Goal: Information Seeking & Learning: Stay updated

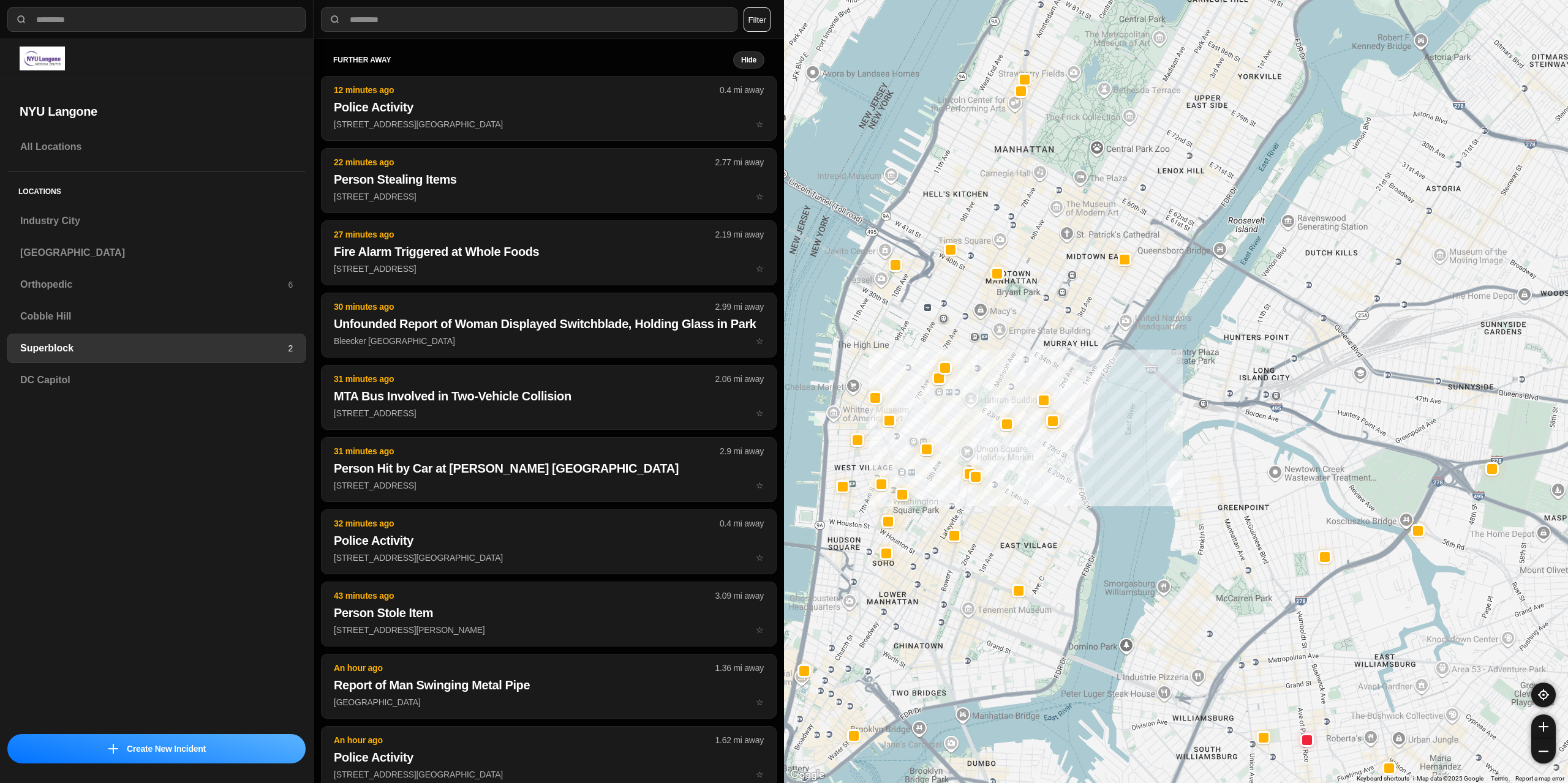
select select "*"
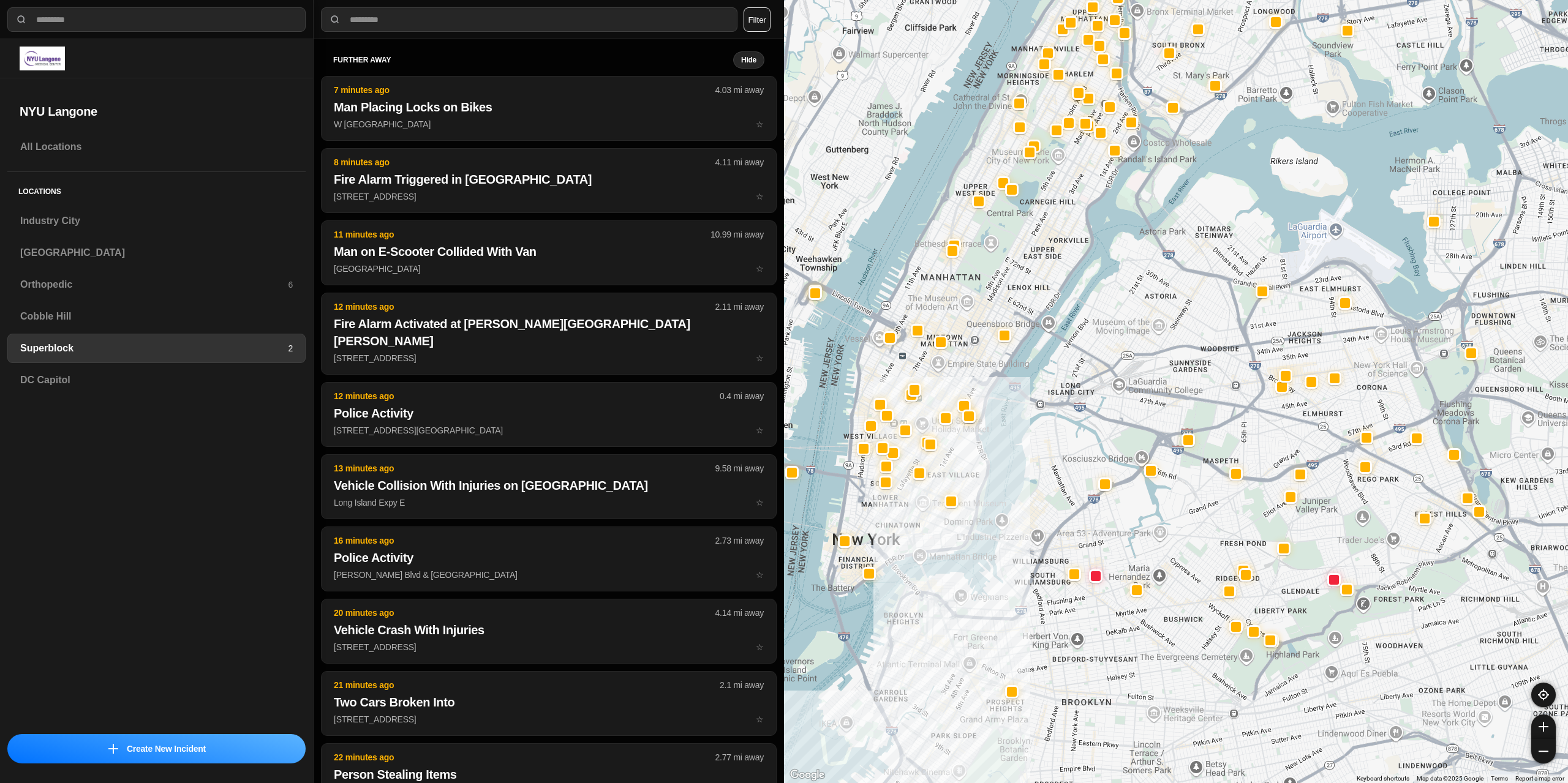
drag, startPoint x: 987, startPoint y: 447, endPoint x: 952, endPoint y: 451, distance: 35.2
click at [952, 451] on div at bounding box center [1175, 392] width 784 height 783
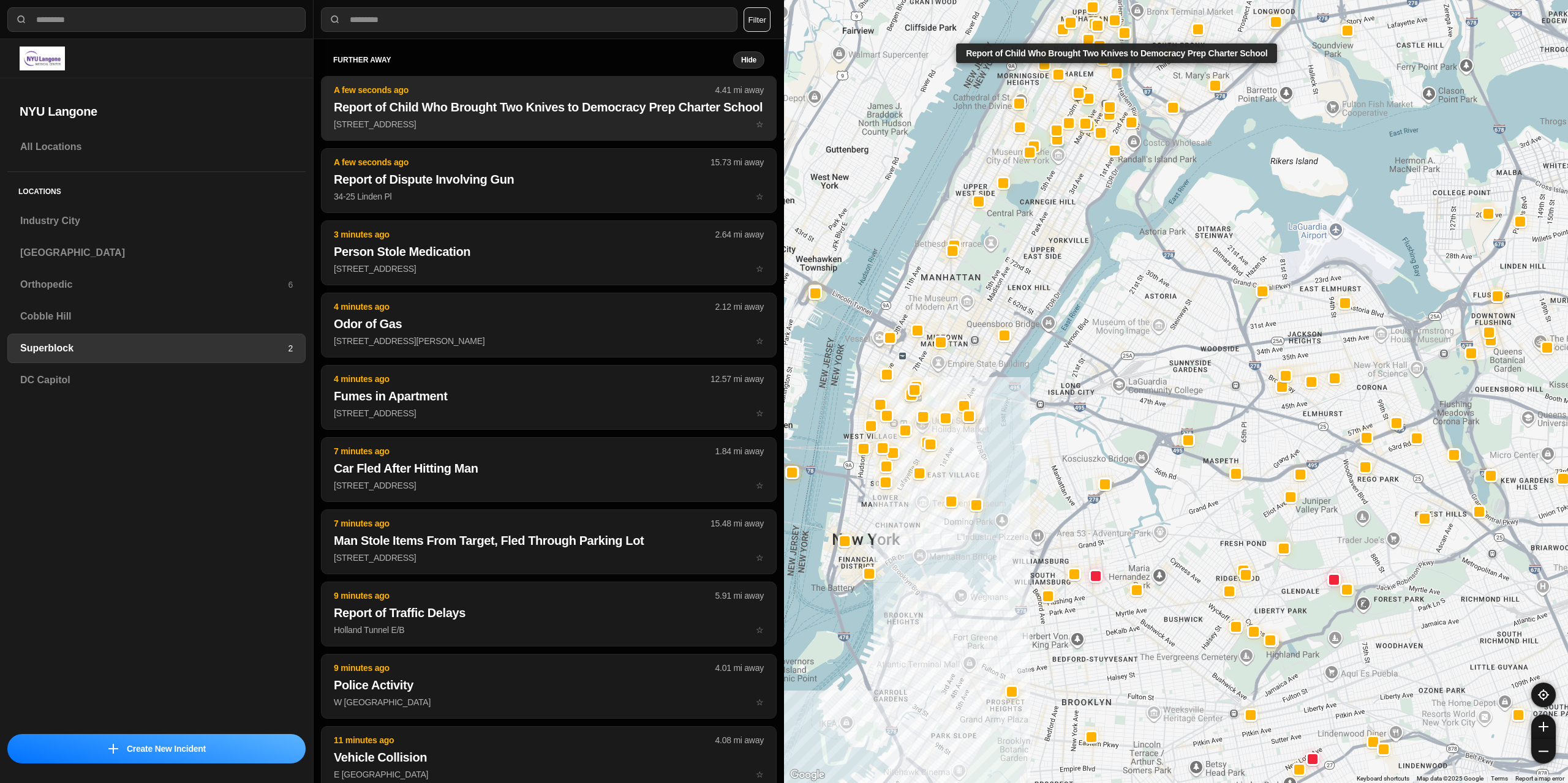
click at [482, 131] on p "[STREET_ADDRESS] ☆" at bounding box center [549, 124] width 430 height 12
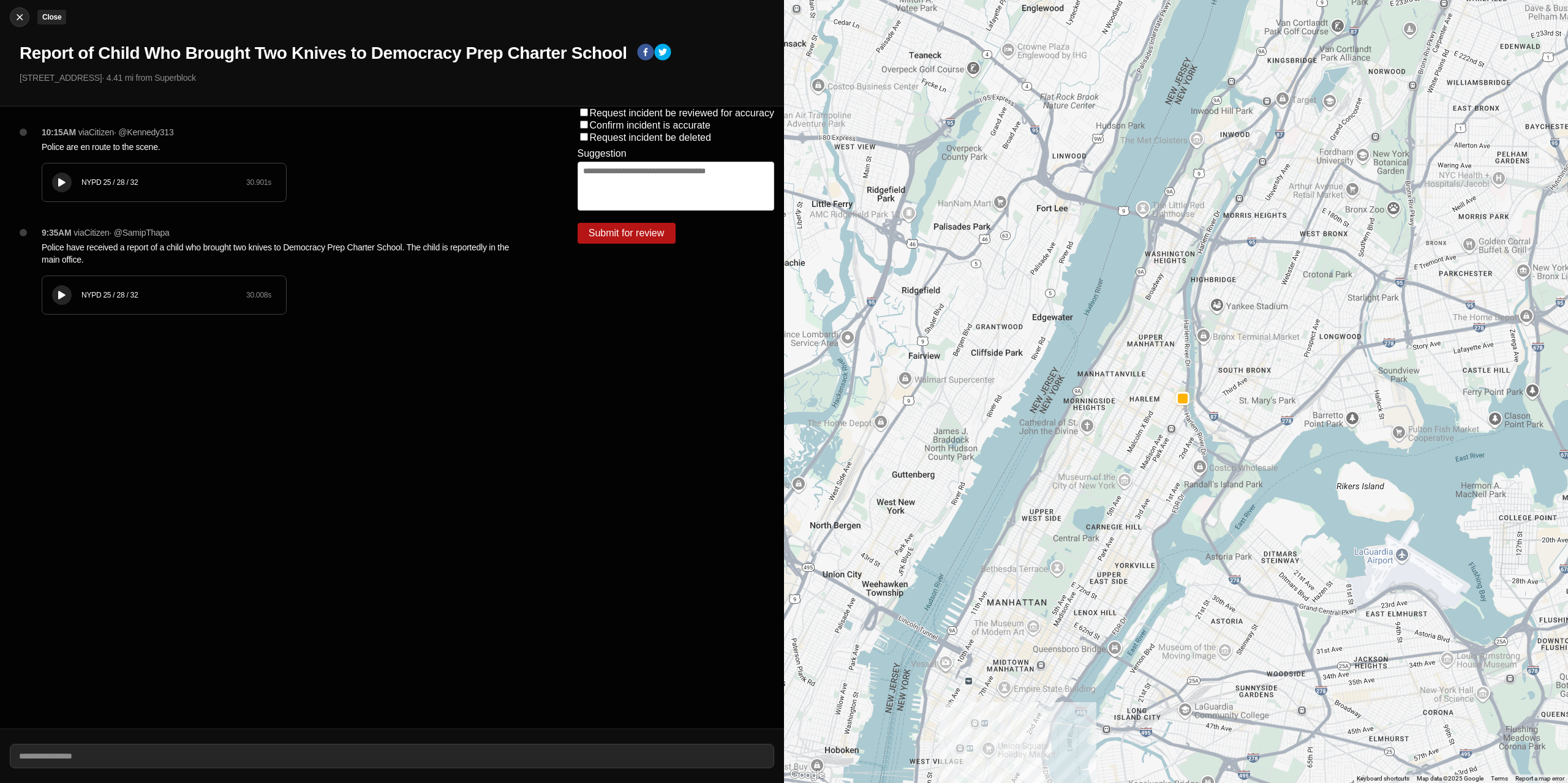
click at [20, 21] on img at bounding box center [19, 17] width 12 height 12
select select "*"
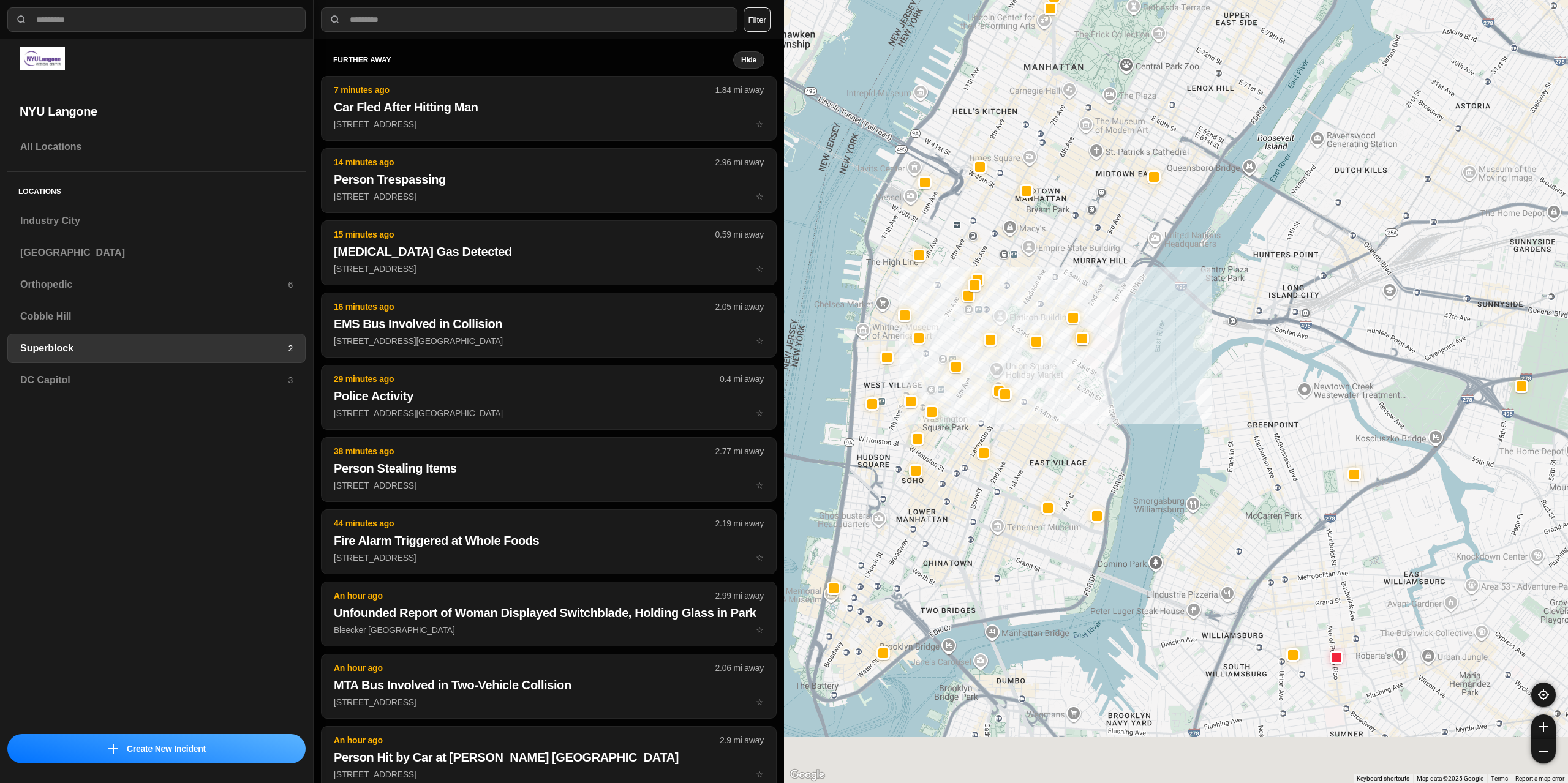
drag, startPoint x: 1016, startPoint y: 330, endPoint x: 1030, endPoint y: 310, distance: 24.4
click at [1030, 310] on div at bounding box center [1175, 392] width 784 height 783
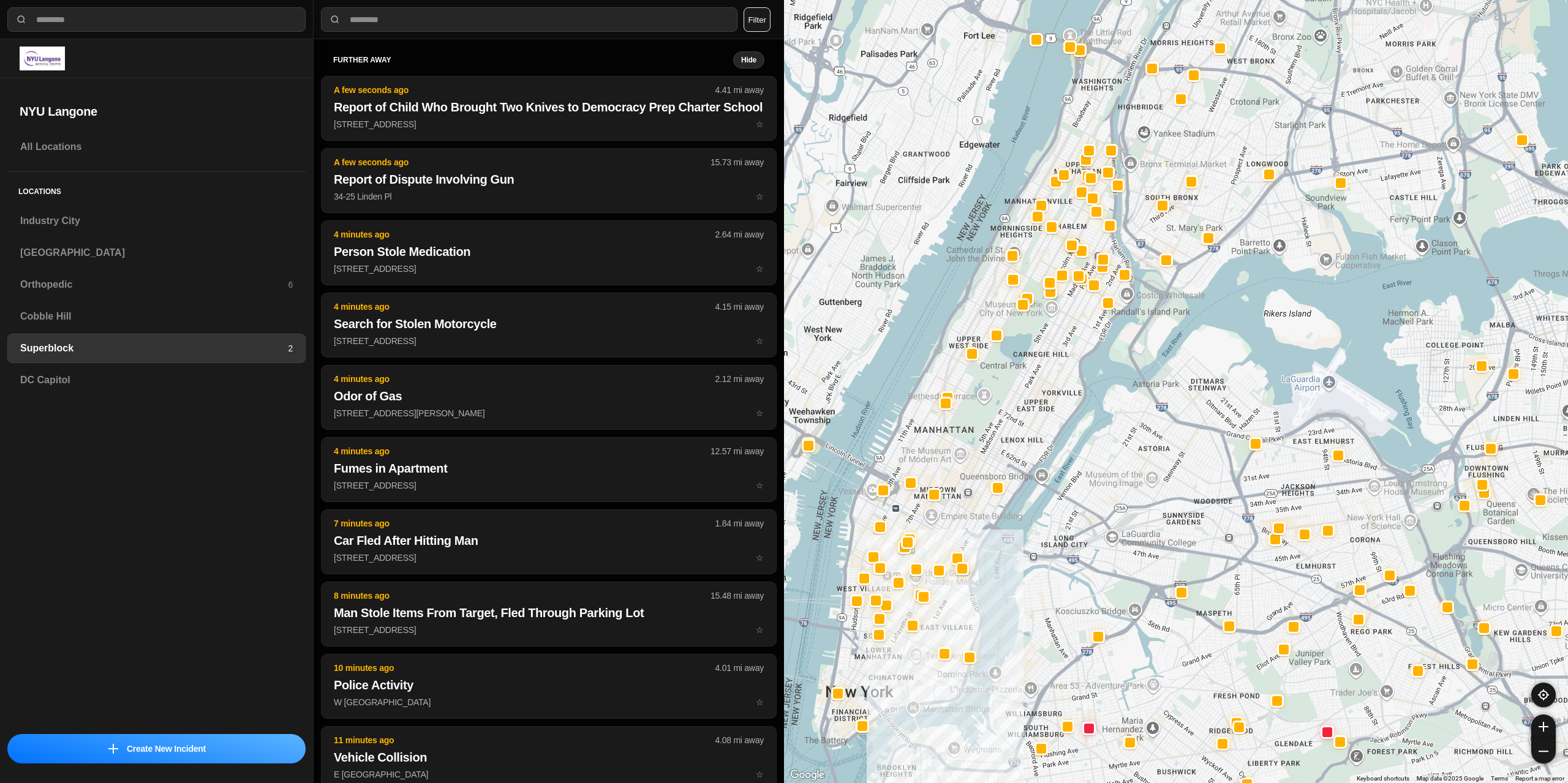
drag, startPoint x: 990, startPoint y: 572, endPoint x: 951, endPoint y: 439, distance: 138.6
click at [923, 666] on div at bounding box center [1175, 392] width 784 height 783
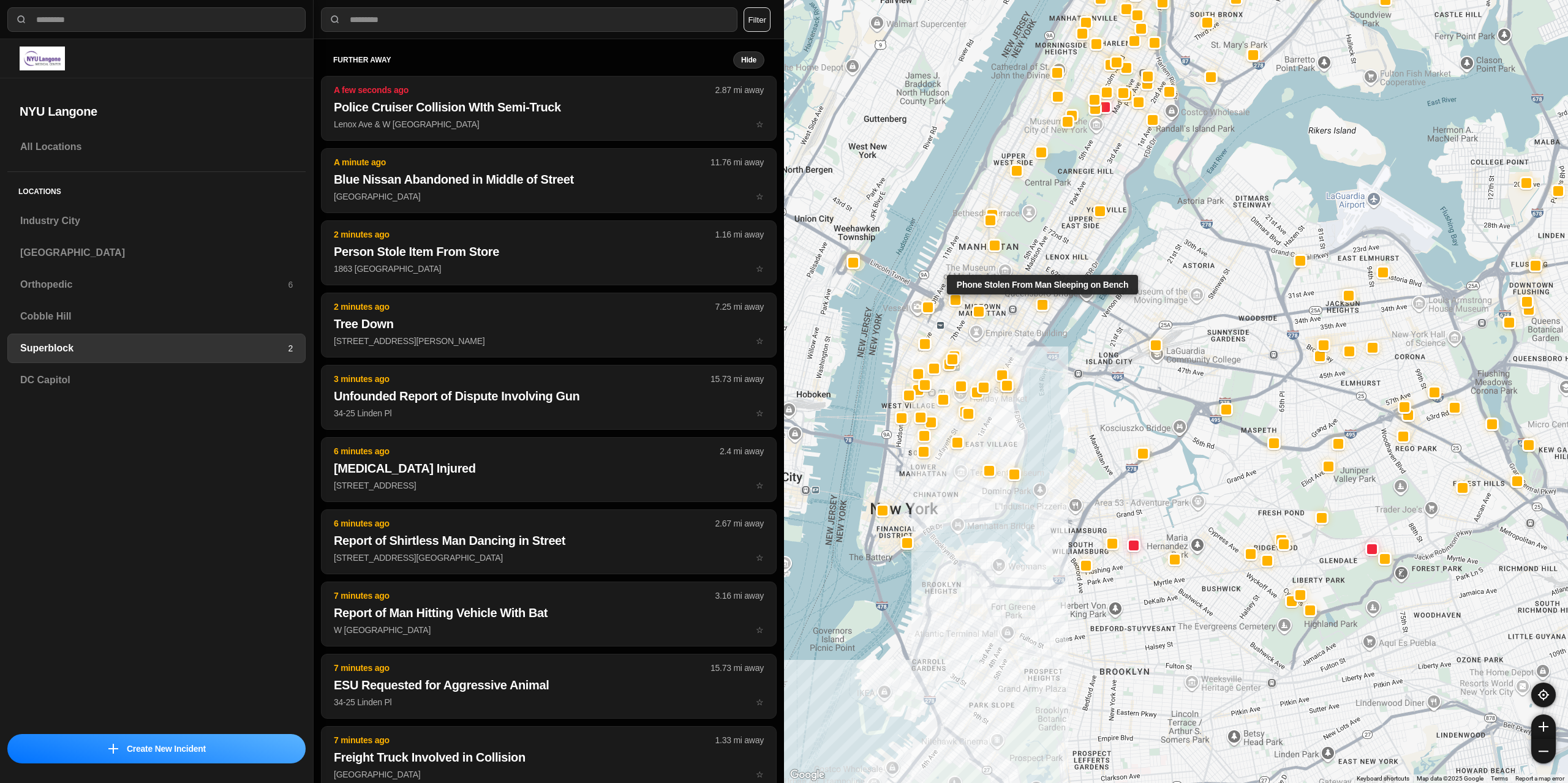
drag, startPoint x: 992, startPoint y: 468, endPoint x: 1039, endPoint y: 309, distance: 165.8
click at [1039, 309] on div "Phone Stolen From Man Sleeping on Bench" at bounding box center [1175, 392] width 784 height 783
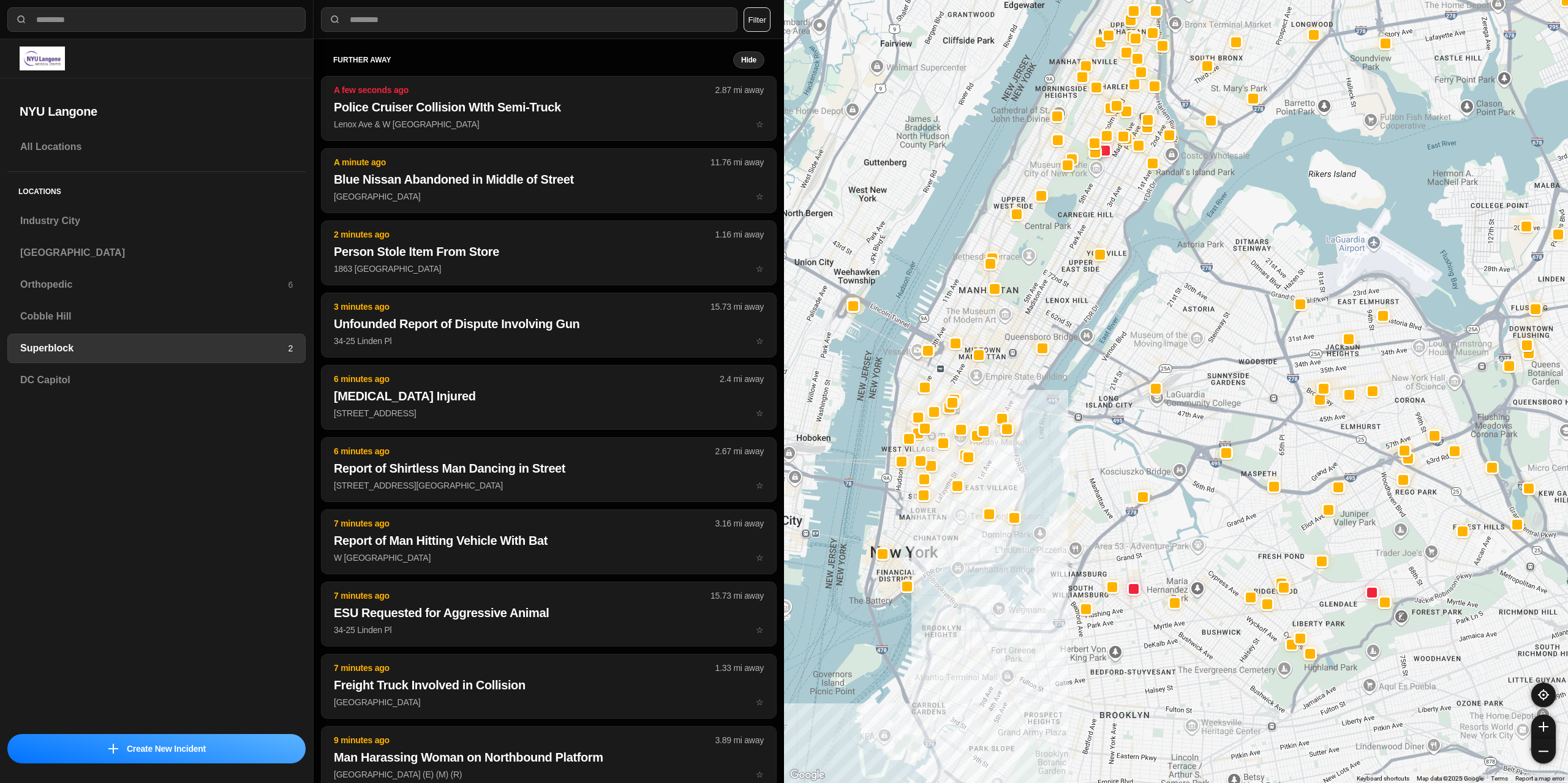
drag, startPoint x: 952, startPoint y: 522, endPoint x: 978, endPoint y: 551, distance: 38.9
click at [953, 564] on div at bounding box center [1175, 392] width 784 height 783
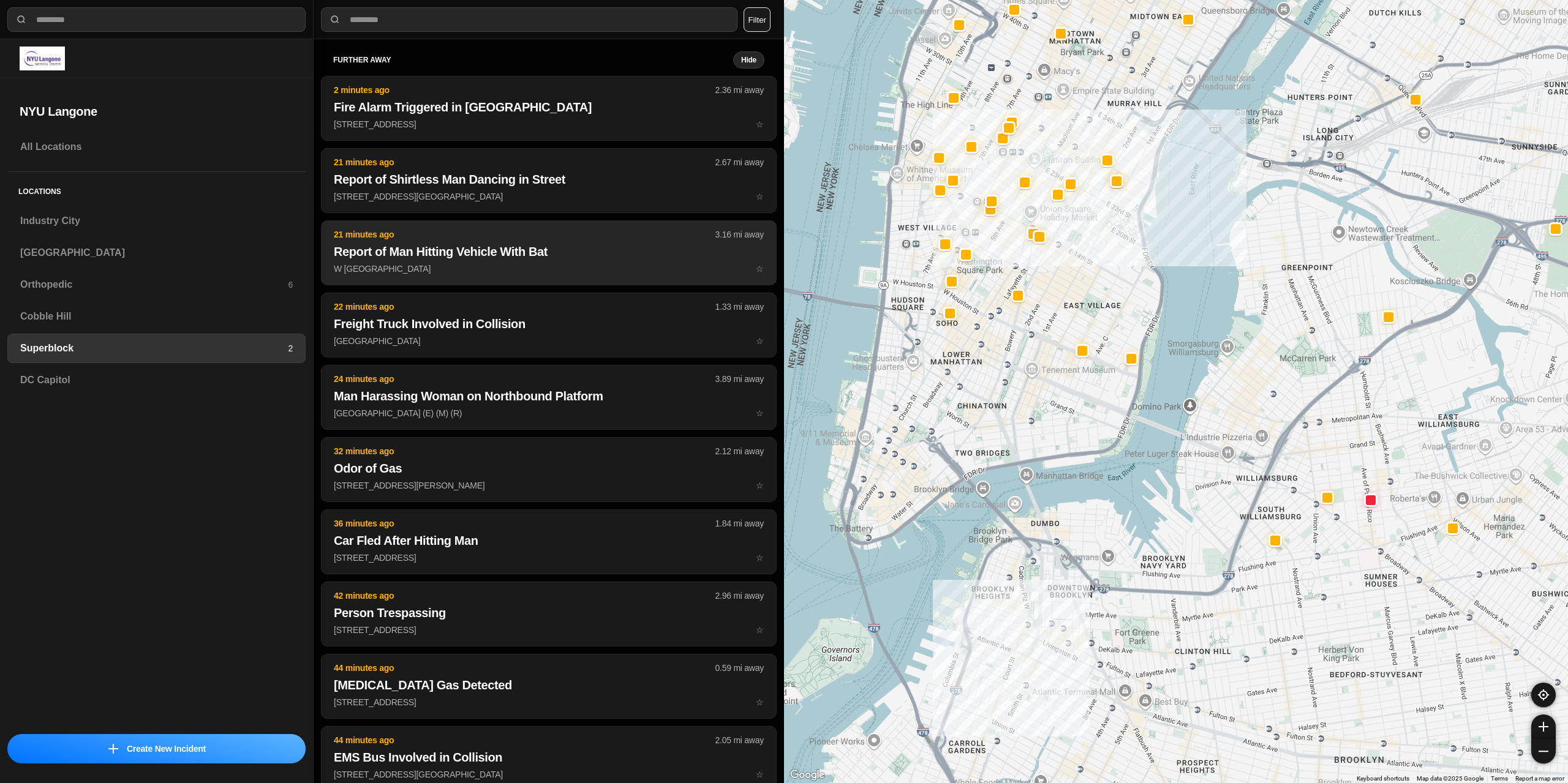
drag, startPoint x: 1006, startPoint y: 502, endPoint x: 520, endPoint y: 259, distance: 543.4
click at [1138, 337] on div at bounding box center [1175, 392] width 784 height 783
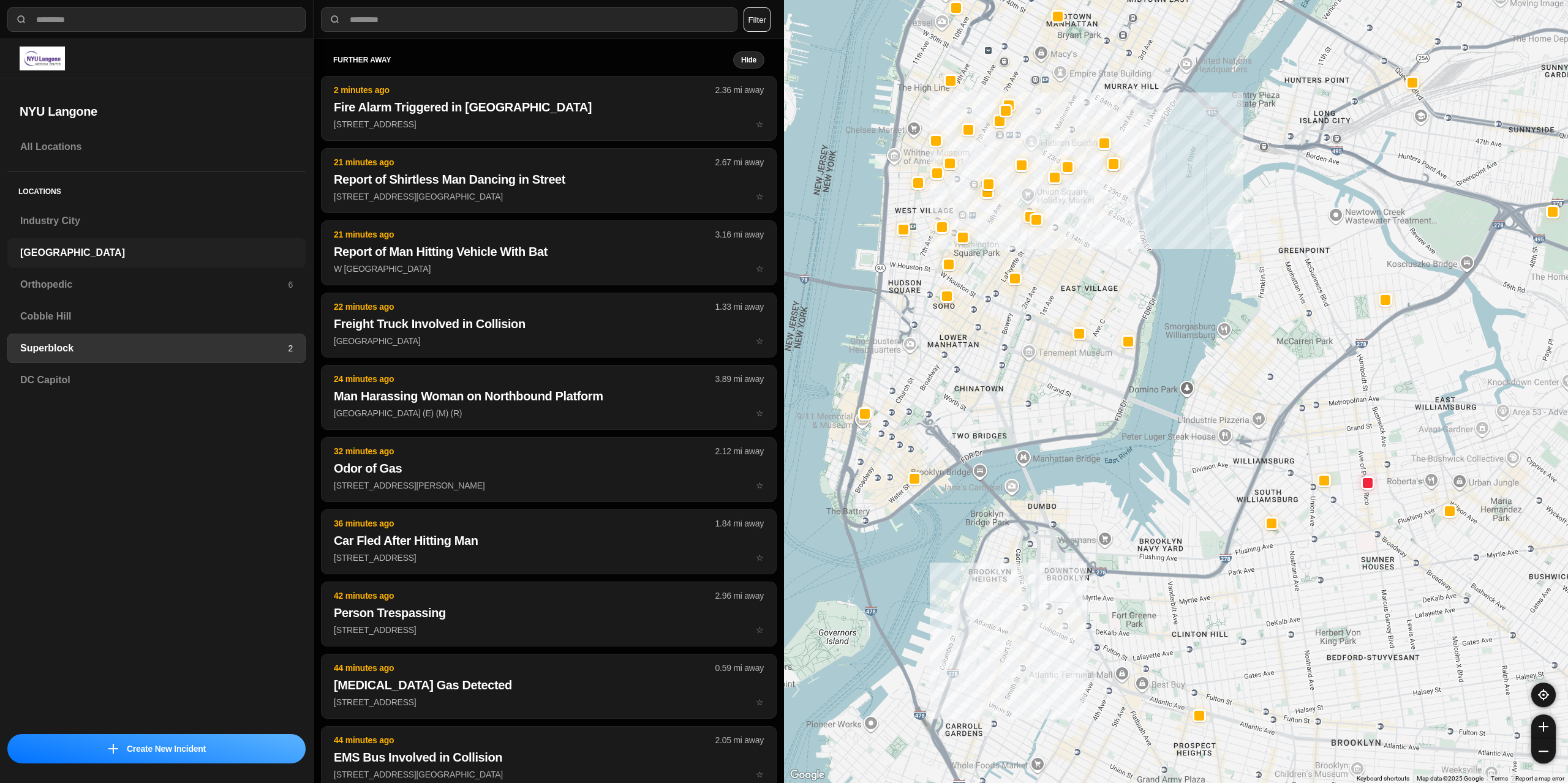
click at [99, 250] on h3 "[GEOGRAPHIC_DATA]" at bounding box center [156, 252] width 272 height 15
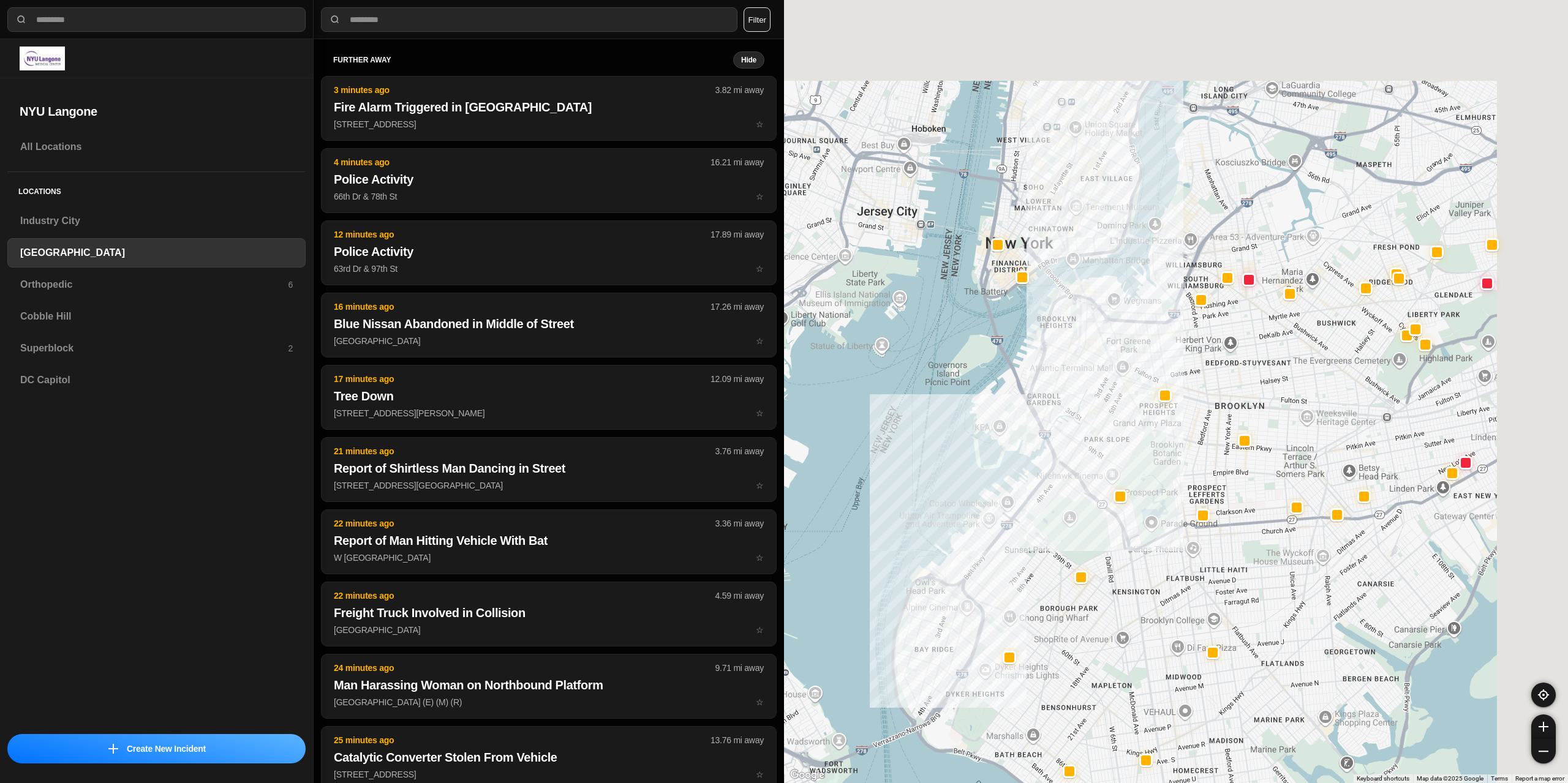
click at [1185, 473] on div at bounding box center [1175, 392] width 784 height 783
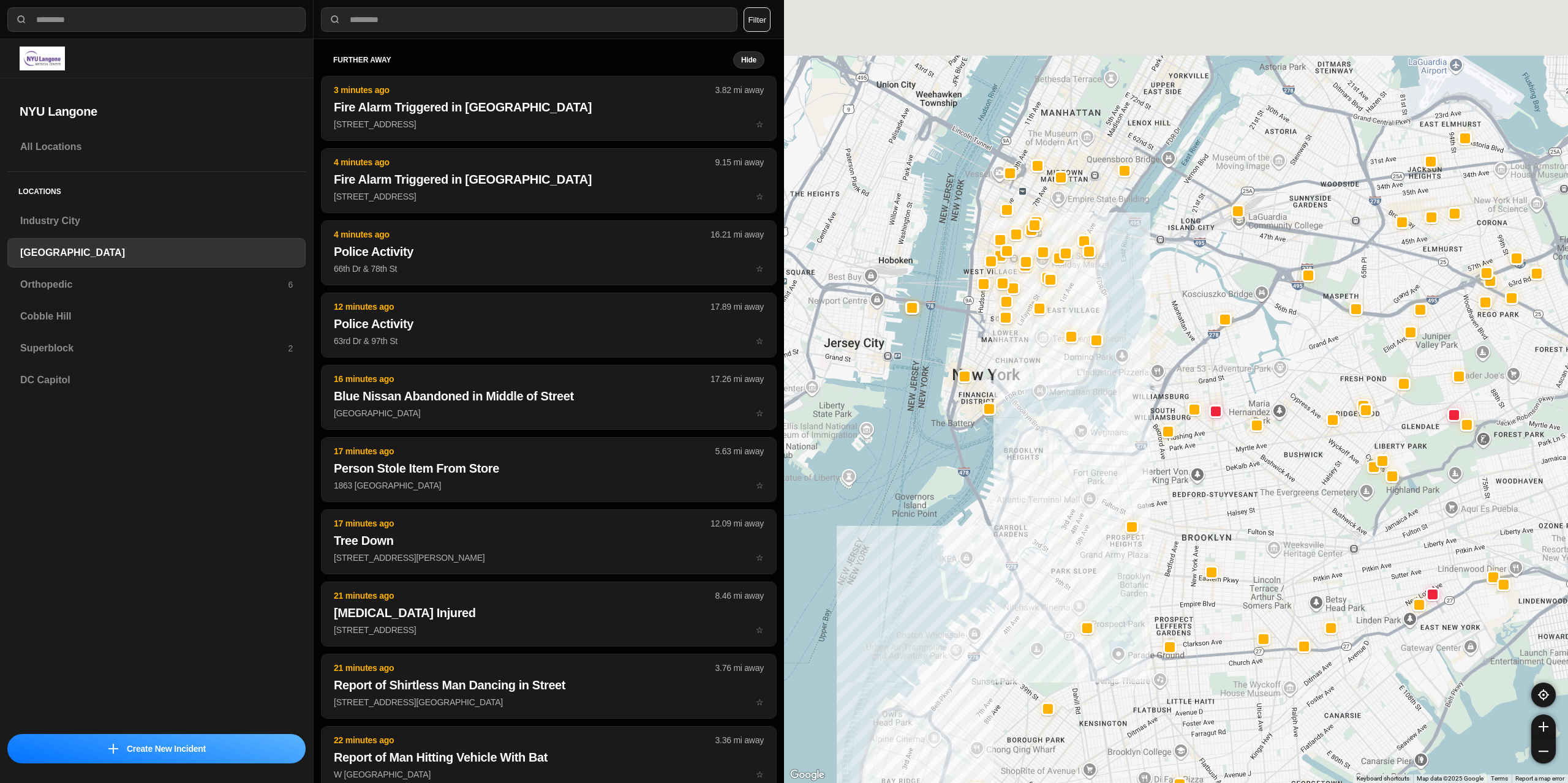
drag, startPoint x: 1120, startPoint y: 254, endPoint x: 1100, endPoint y: 335, distance: 83.4
click at [1100, 335] on div at bounding box center [1175, 392] width 784 height 783
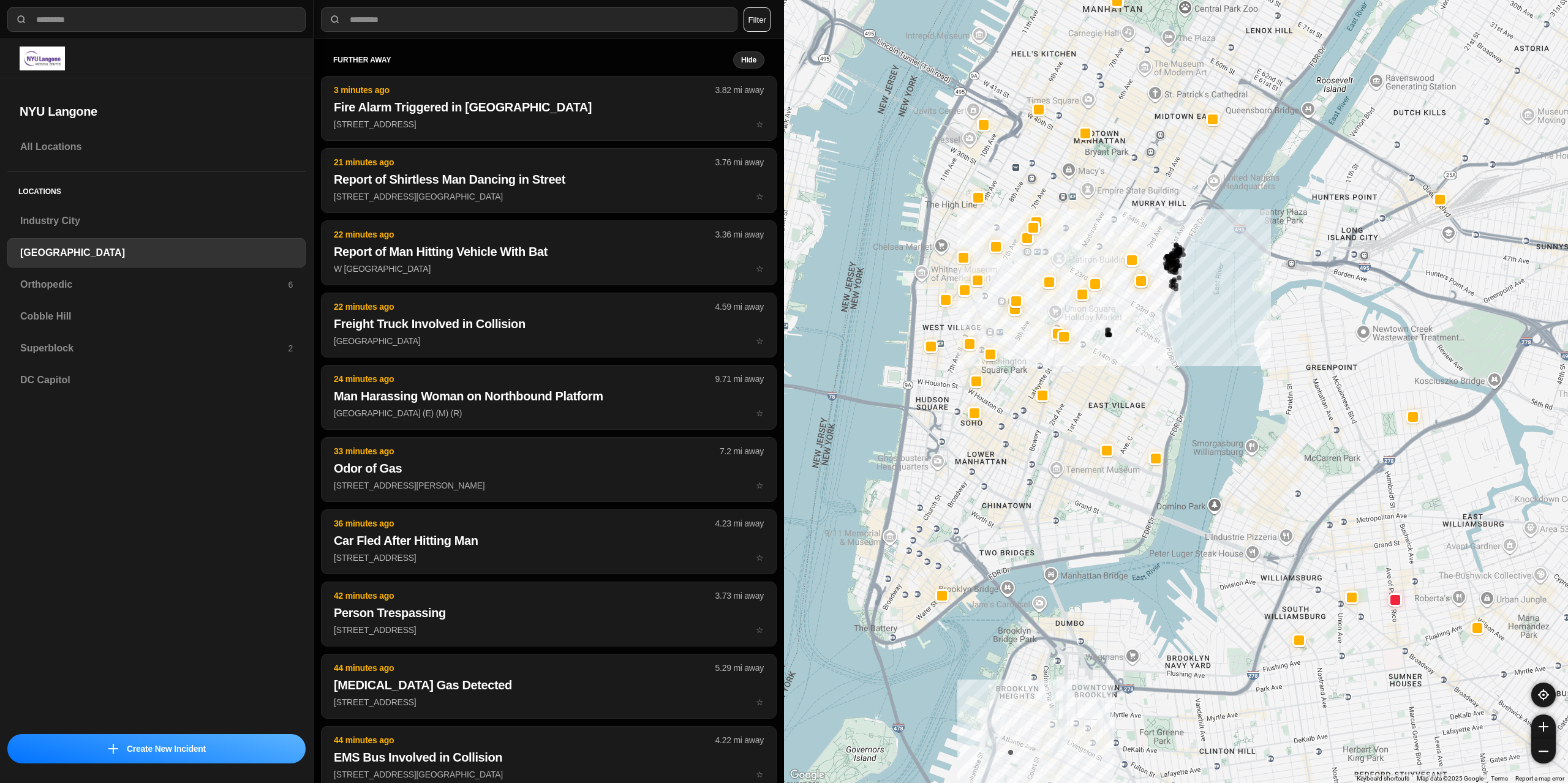
drag, startPoint x: 1063, startPoint y: 363, endPoint x: 1167, endPoint y: 311, distance: 116.3
click at [1167, 311] on div "421 people" at bounding box center [1175, 392] width 784 height 783
click at [191, 294] on div "Orthopedic 6" at bounding box center [156, 285] width 298 height 30
